Goal: Find specific page/section: Find specific page/section

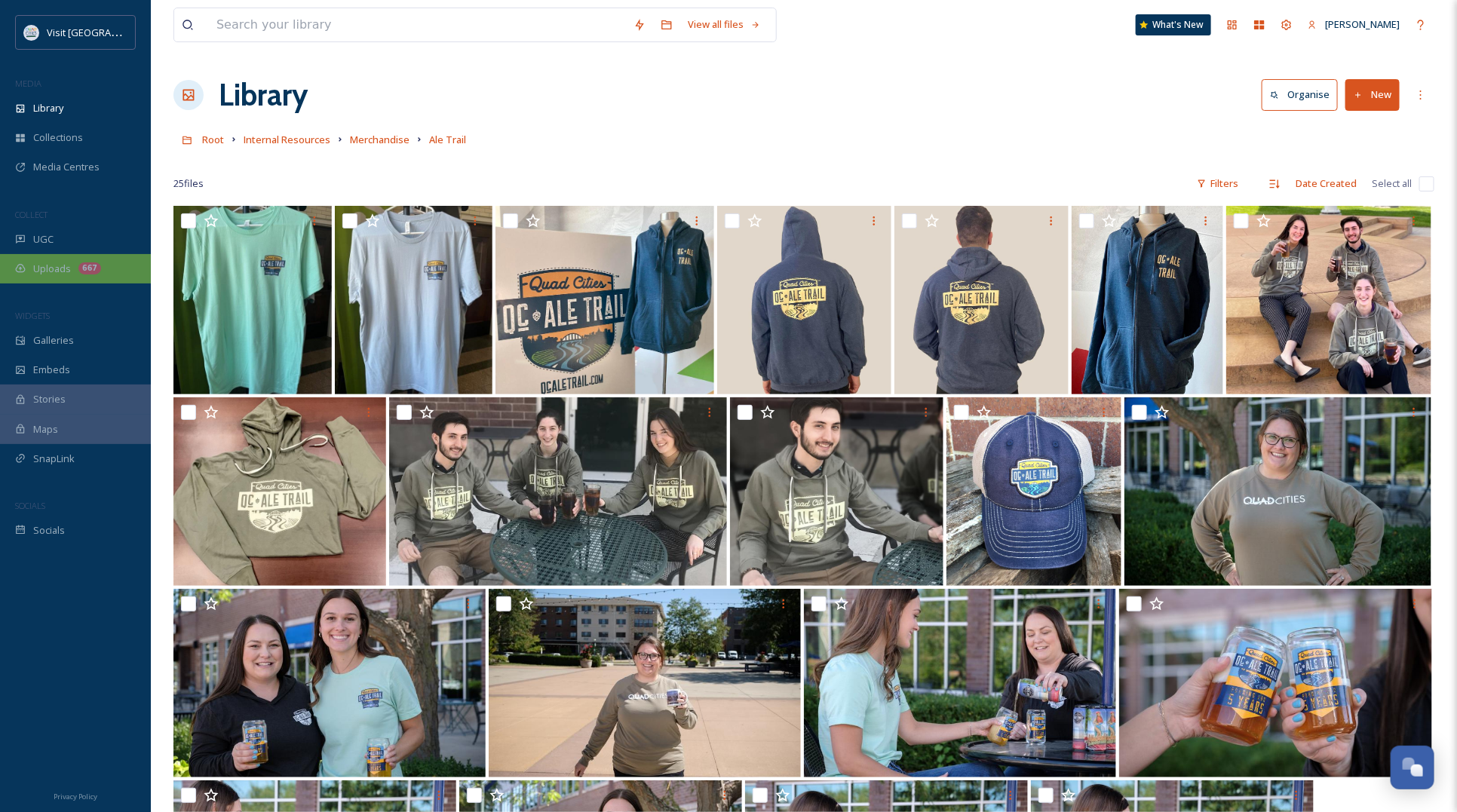
click at [71, 261] on div "Uploads 667" at bounding box center [75, 268] width 150 height 29
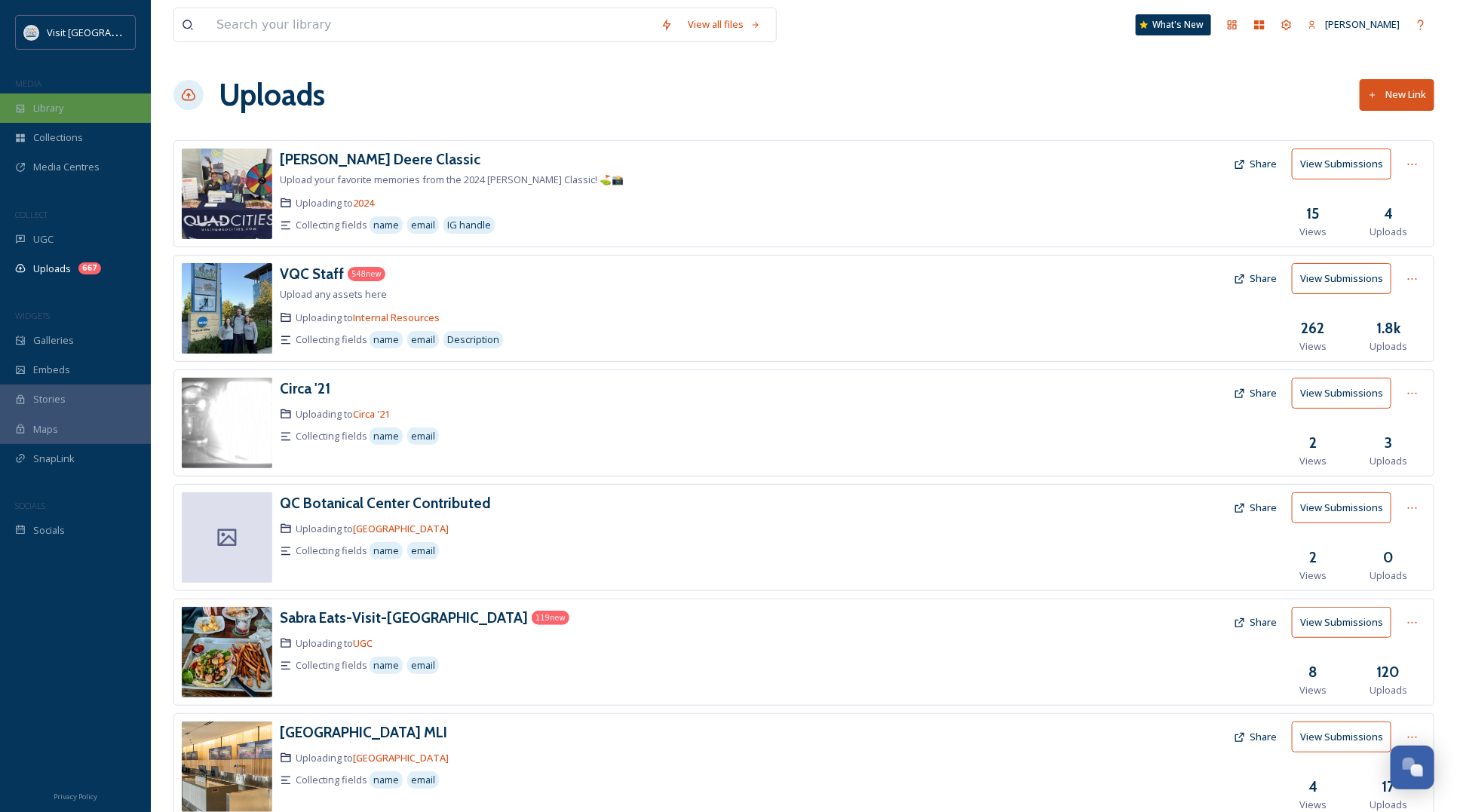
click at [46, 119] on div "Library" at bounding box center [75, 108] width 150 height 29
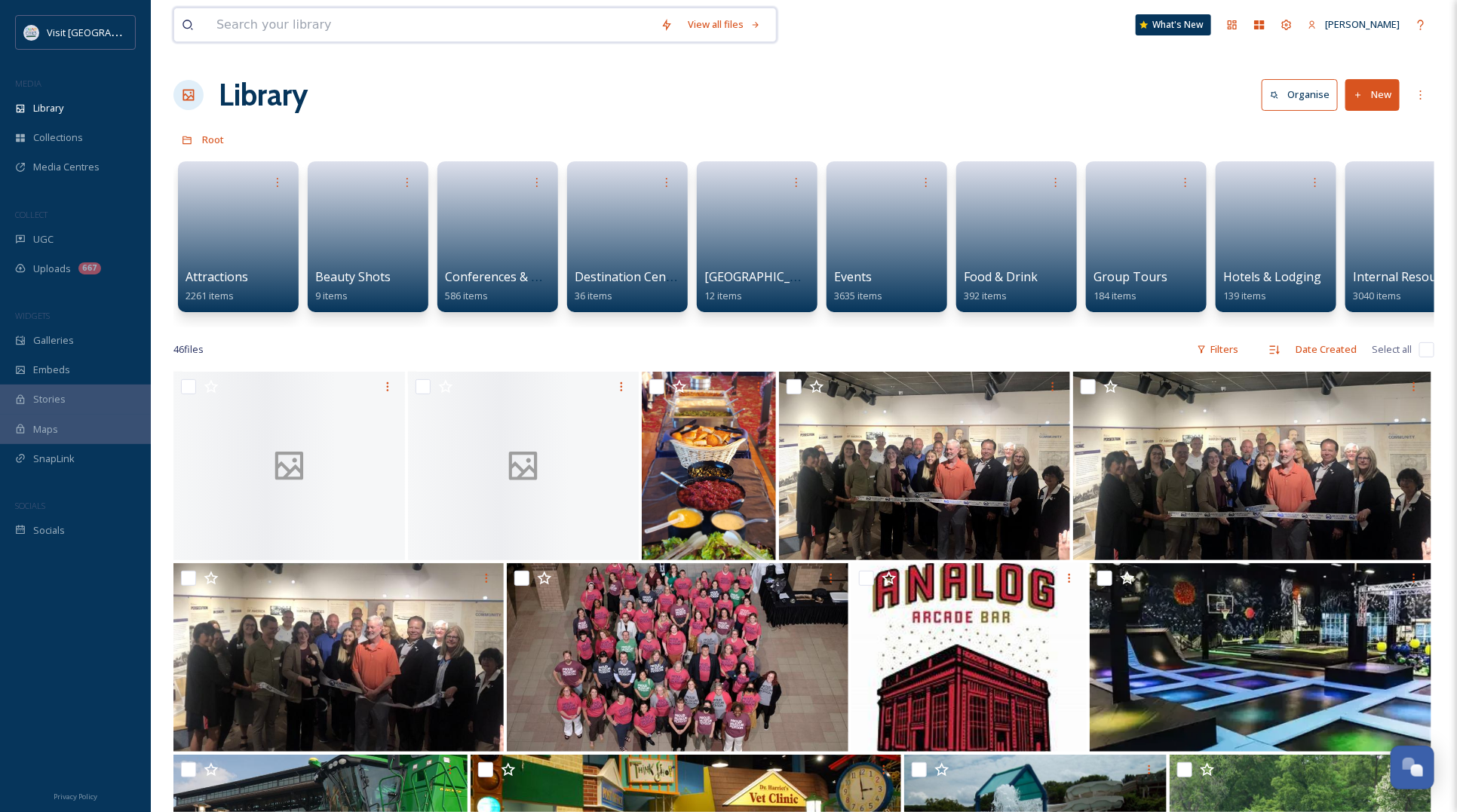
click at [304, 24] on input at bounding box center [431, 25] width 444 height 33
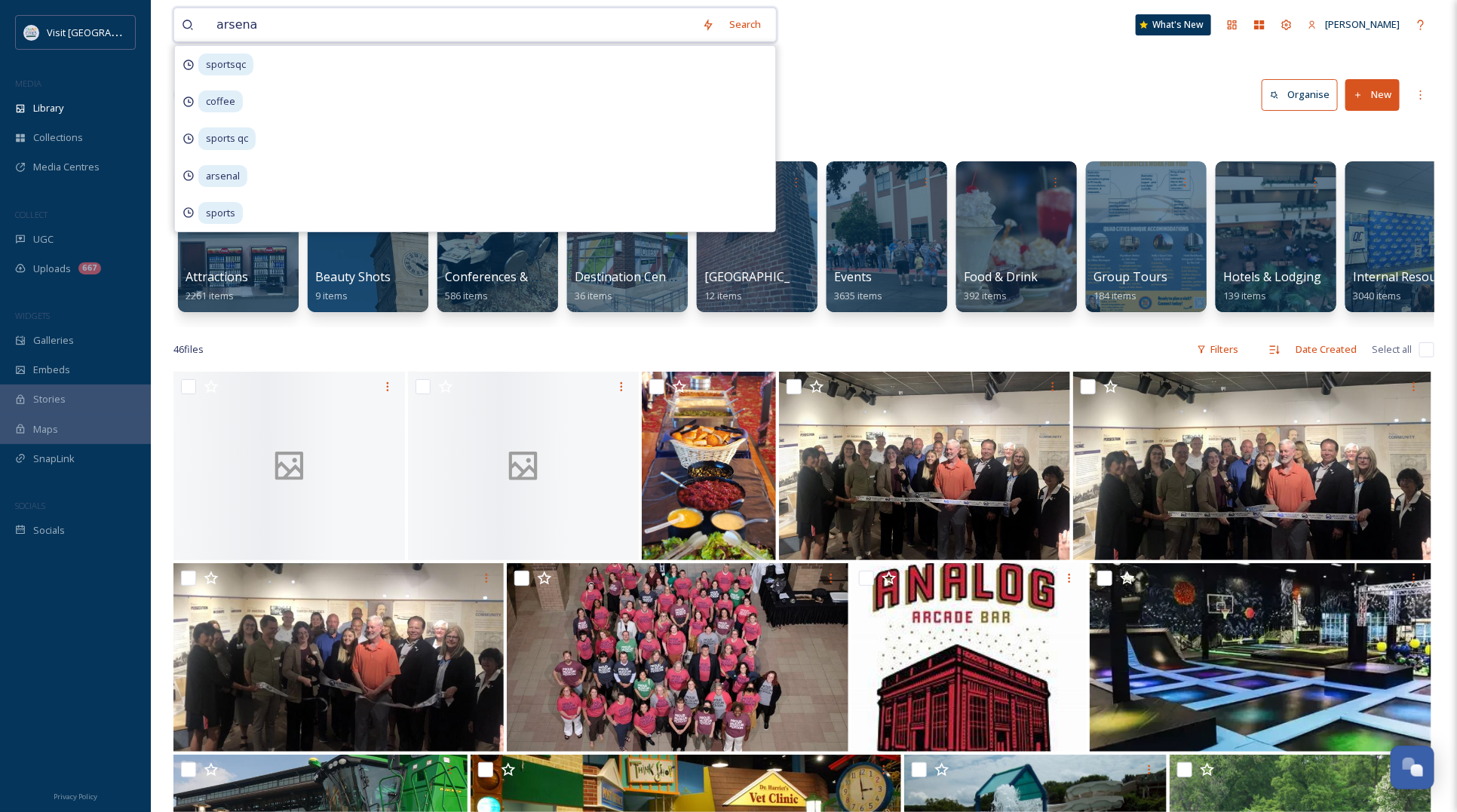
type input "arsenal"
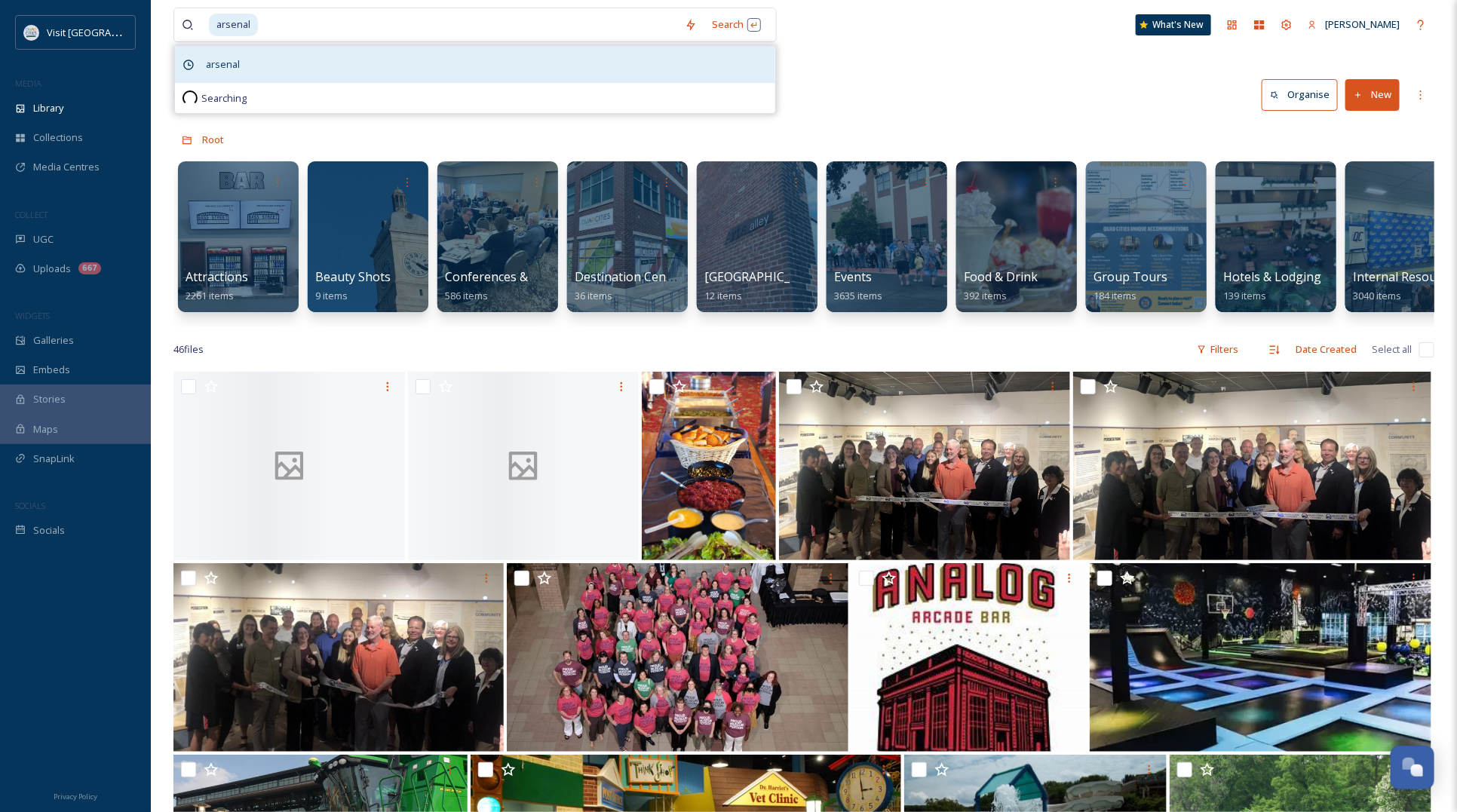
click at [264, 59] on div "arsenal" at bounding box center [475, 64] width 600 height 37
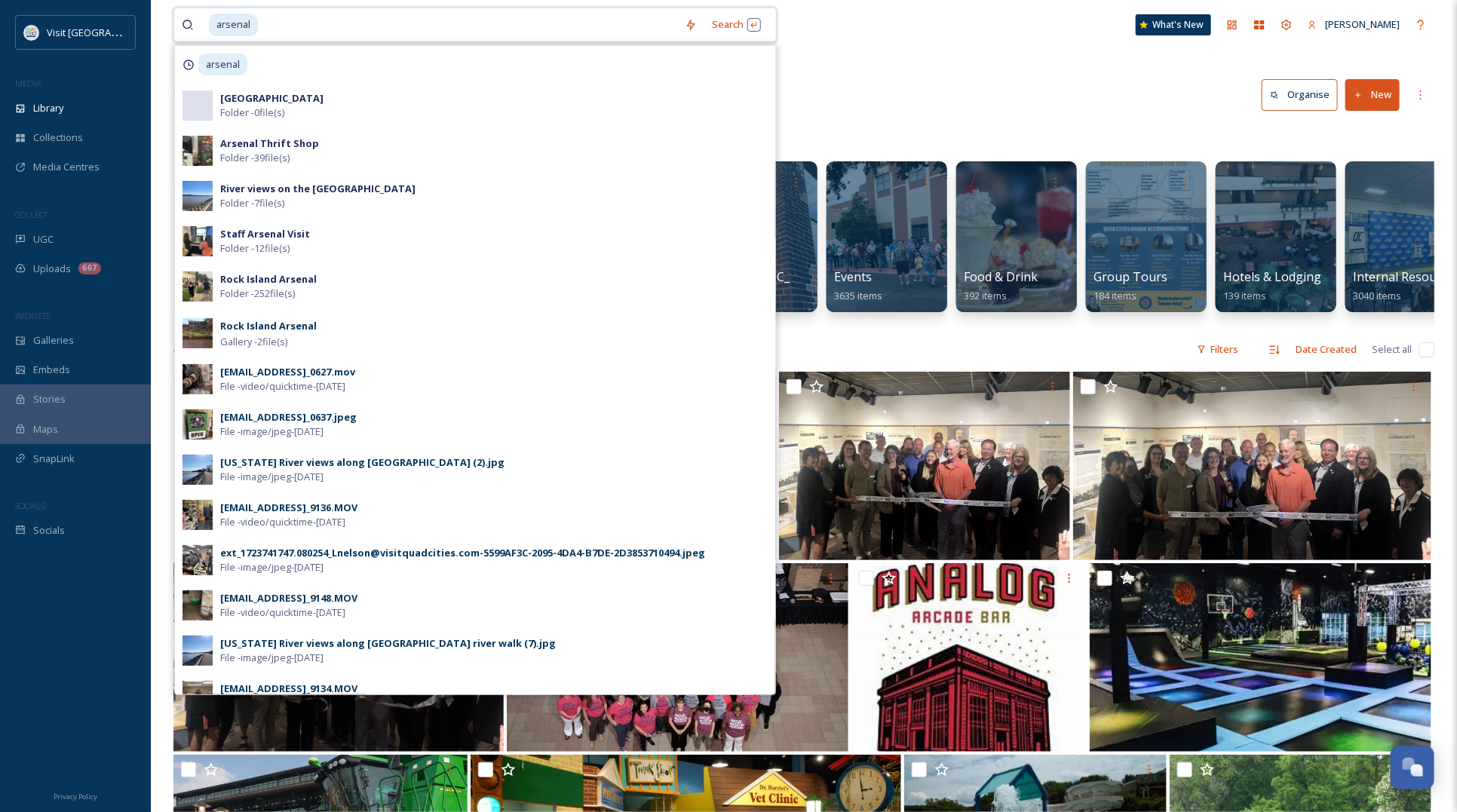
click at [524, 21] on input at bounding box center [469, 25] width 418 height 33
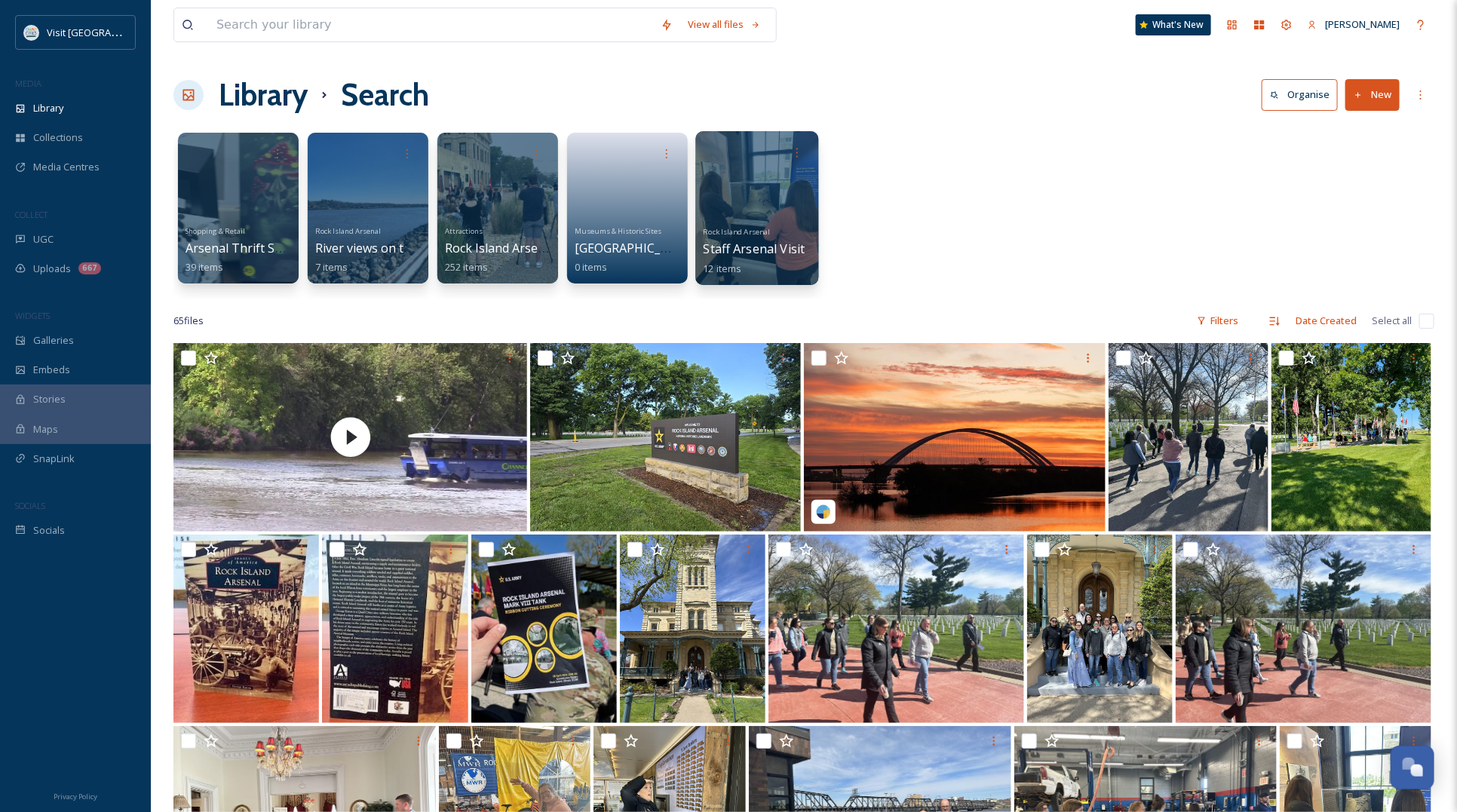
click at [788, 182] on div at bounding box center [756, 208] width 123 height 154
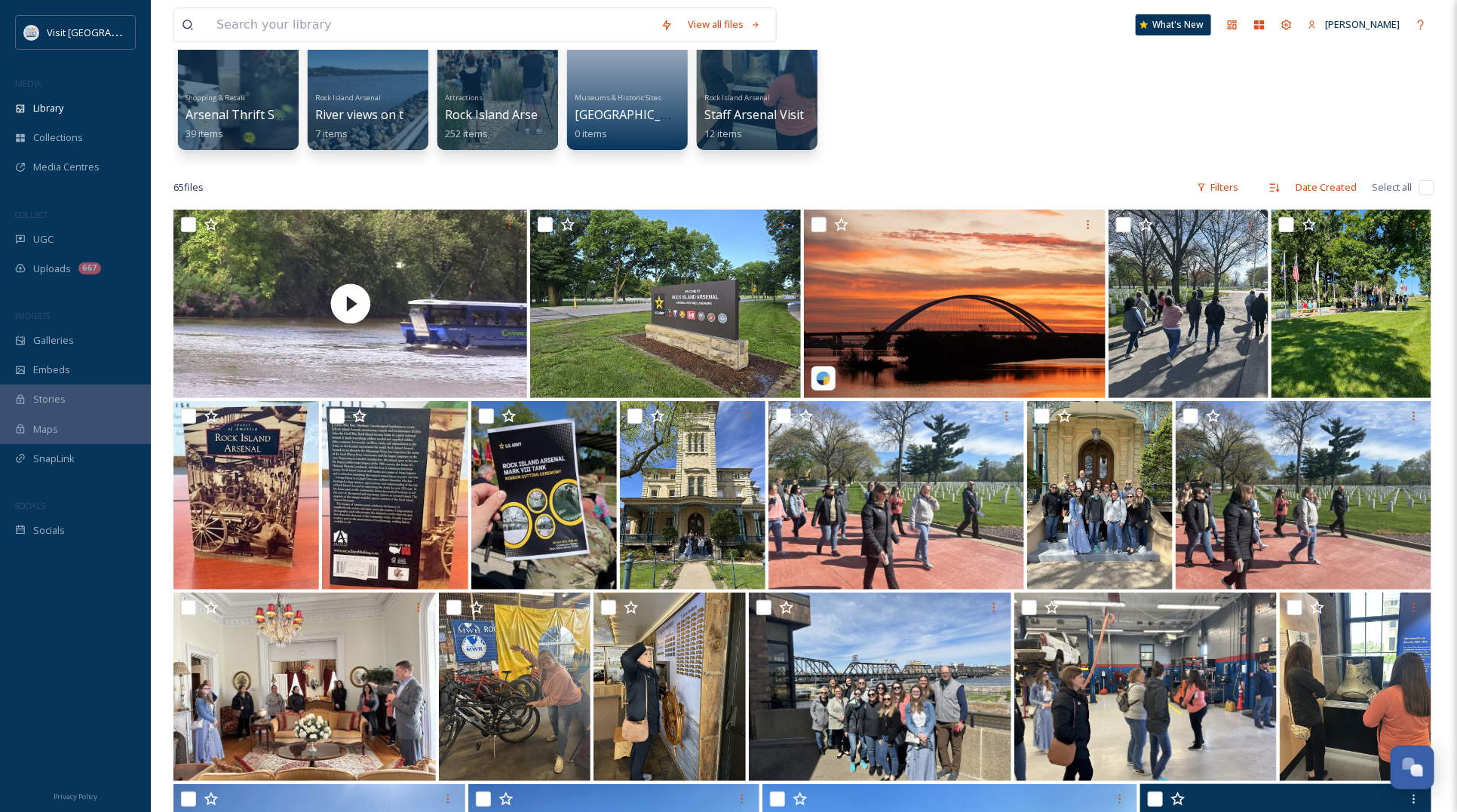
scroll to position [94, 0]
